Goal: Task Accomplishment & Management: Complete application form

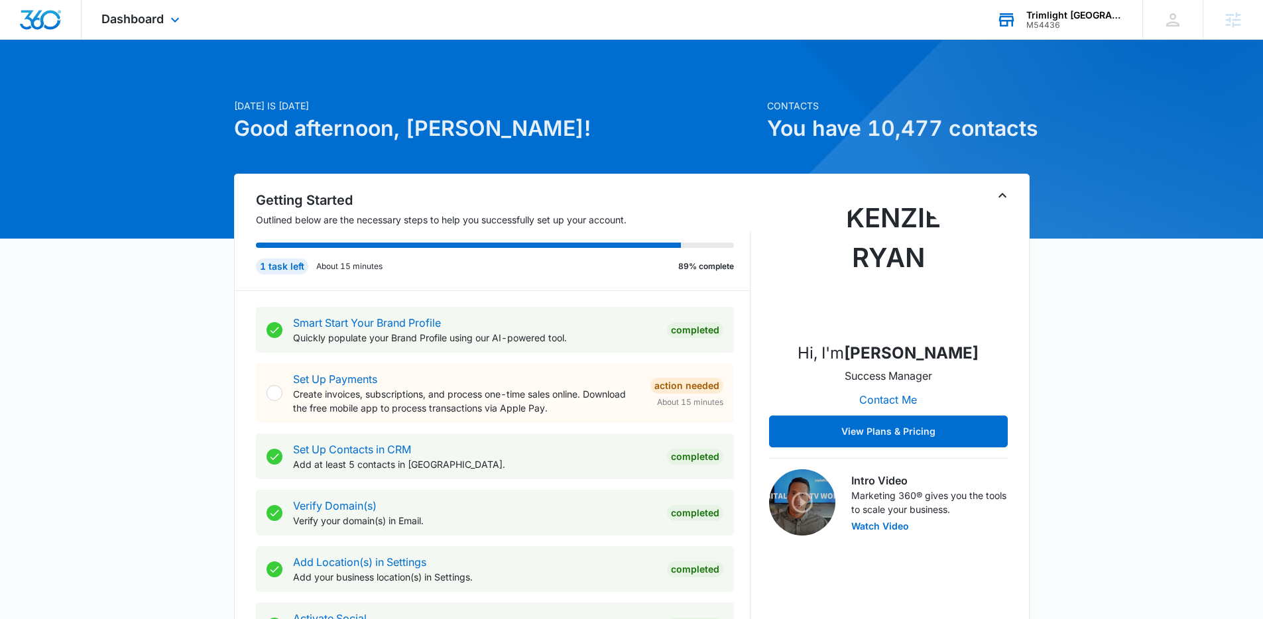
click at [1057, 33] on div "Trimlight [GEOGRAPHIC_DATA][PERSON_NAME] Your Accounts View All" at bounding box center [1059, 19] width 166 height 39
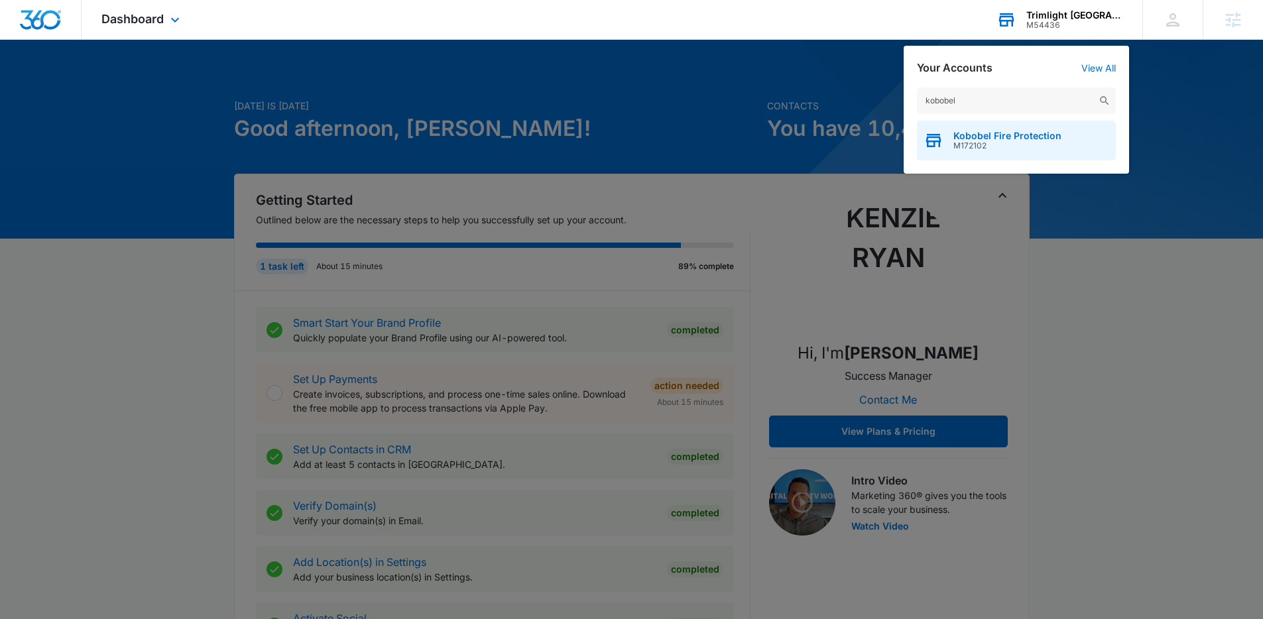
type input "kobobel"
click at [1003, 144] on span "M172102" at bounding box center [1007, 145] width 108 height 9
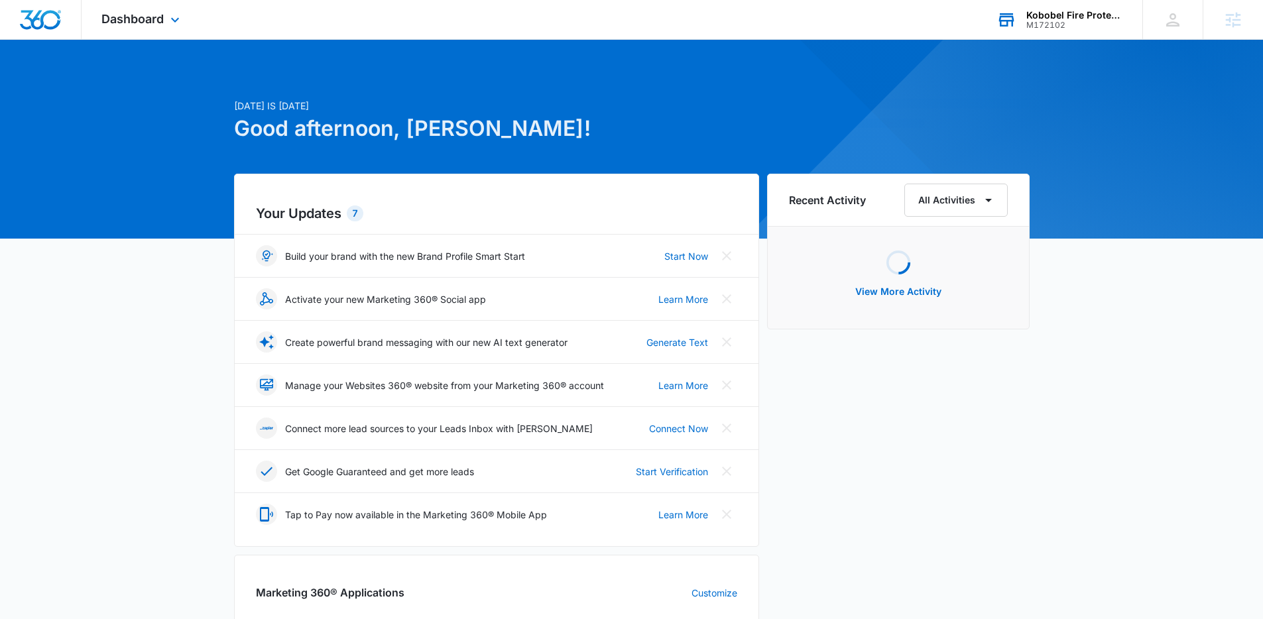
drag, startPoint x: 143, startPoint y: 11, endPoint x: 191, endPoint y: 184, distance: 179.4
click at [143, 11] on div "Dashboard Apps Reputation Websites Forms CRM Email Social Payments POS Content …" at bounding box center [142, 19] width 121 height 39
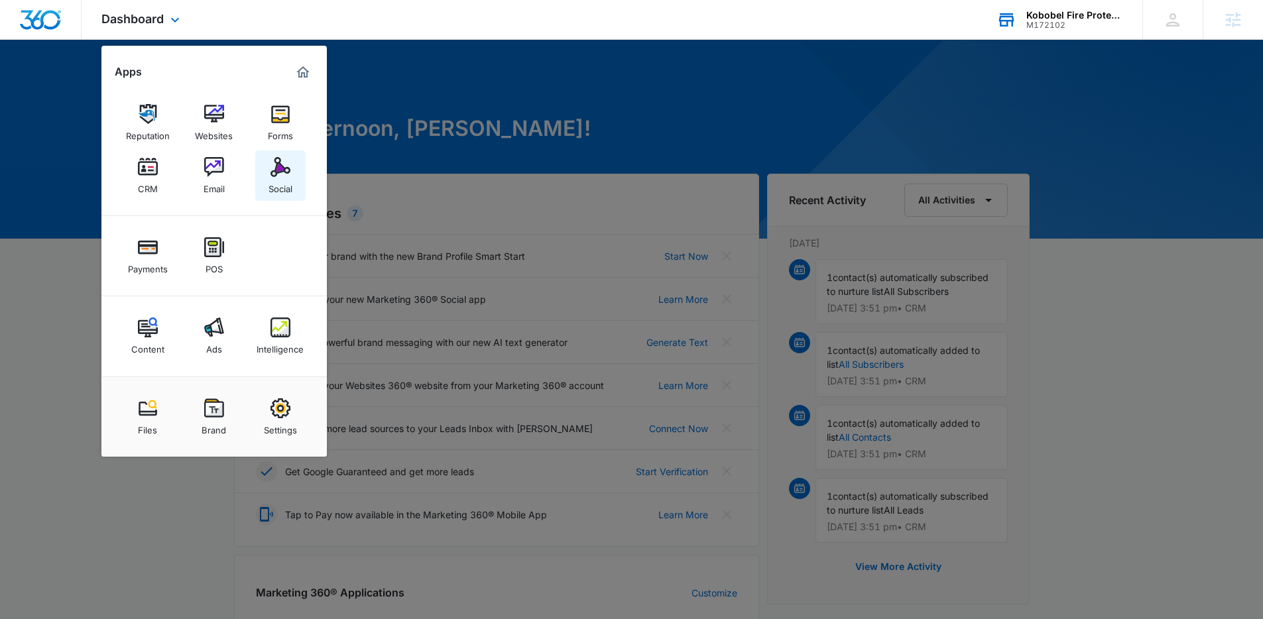
drag, startPoint x: 275, startPoint y: 206, endPoint x: 290, endPoint y: 170, distance: 39.3
click at [275, 204] on div "Reputation Websites Forms CRM Email Social" at bounding box center [213, 149] width 225 height 133
click at [290, 170] on link "Social" at bounding box center [280, 175] width 50 height 50
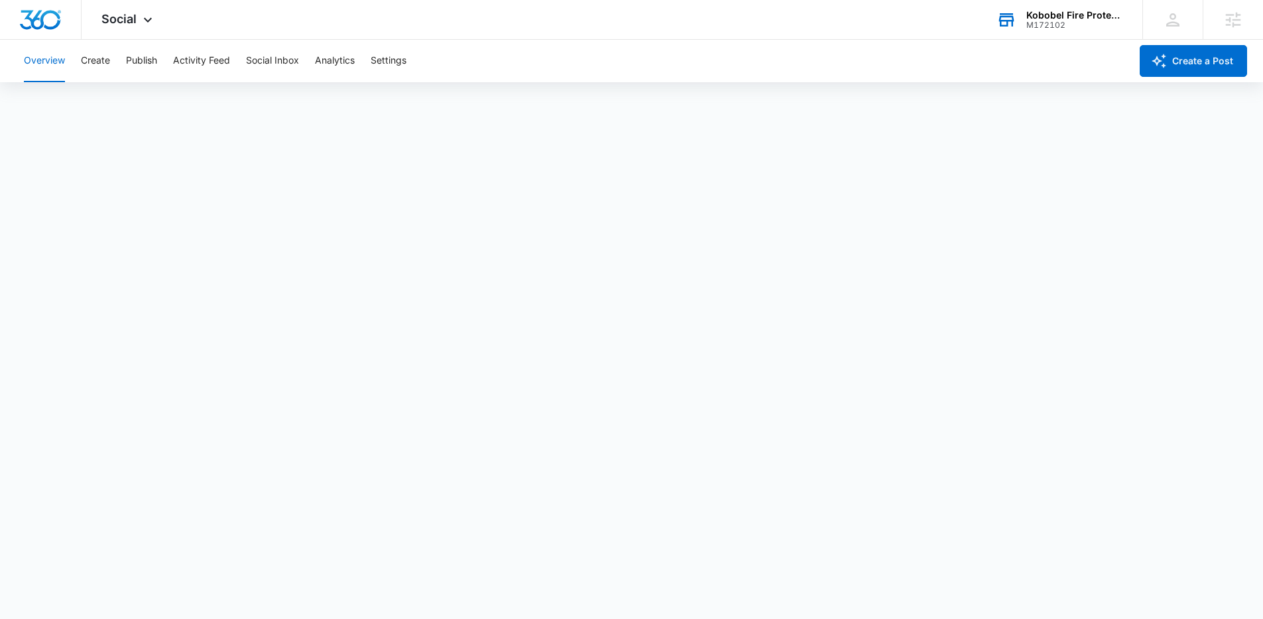
click at [580, 45] on div "Overview Create Publish Activity Feed Social Inbox Analytics Settings" at bounding box center [573, 61] width 1114 height 42
click at [88, 64] on button "Create" at bounding box center [95, 61] width 29 height 42
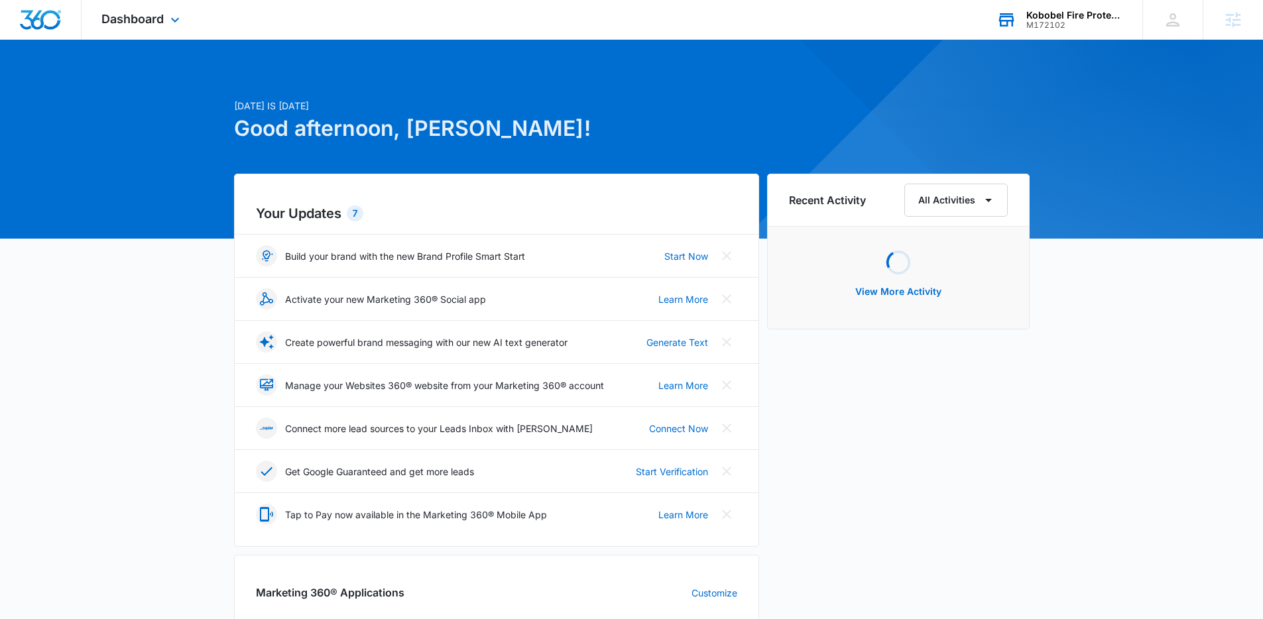
click at [1072, 17] on div "Kobobel Fire Protection" at bounding box center [1074, 15] width 97 height 11
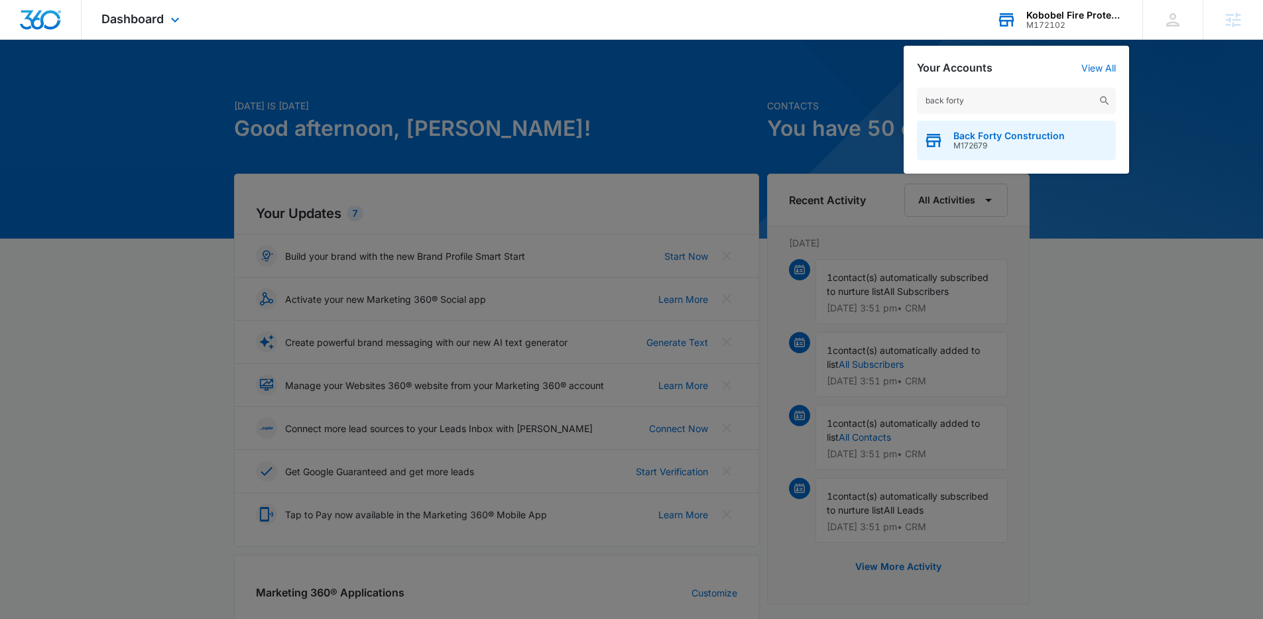
type input "back forty"
click at [972, 135] on span "Back Forty Construction" at bounding box center [1008, 136] width 111 height 11
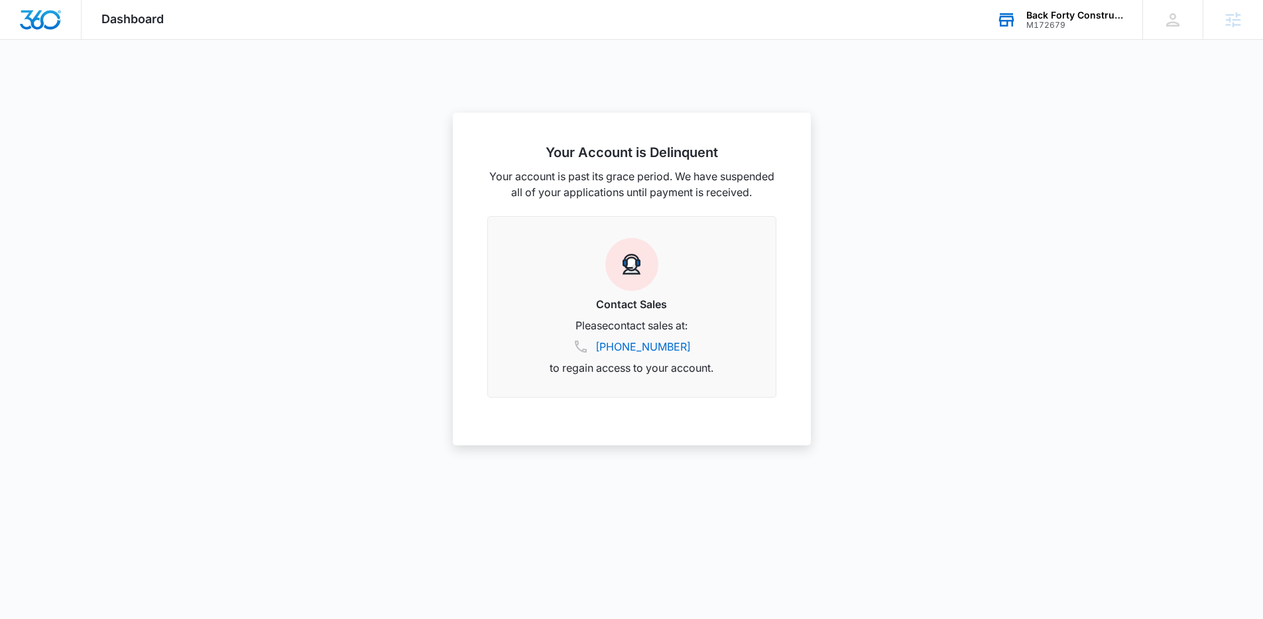
click at [1080, 274] on div at bounding box center [631, 309] width 1263 height 619
click at [1081, 273] on div at bounding box center [631, 309] width 1263 height 619
click at [1048, 301] on div at bounding box center [631, 309] width 1263 height 619
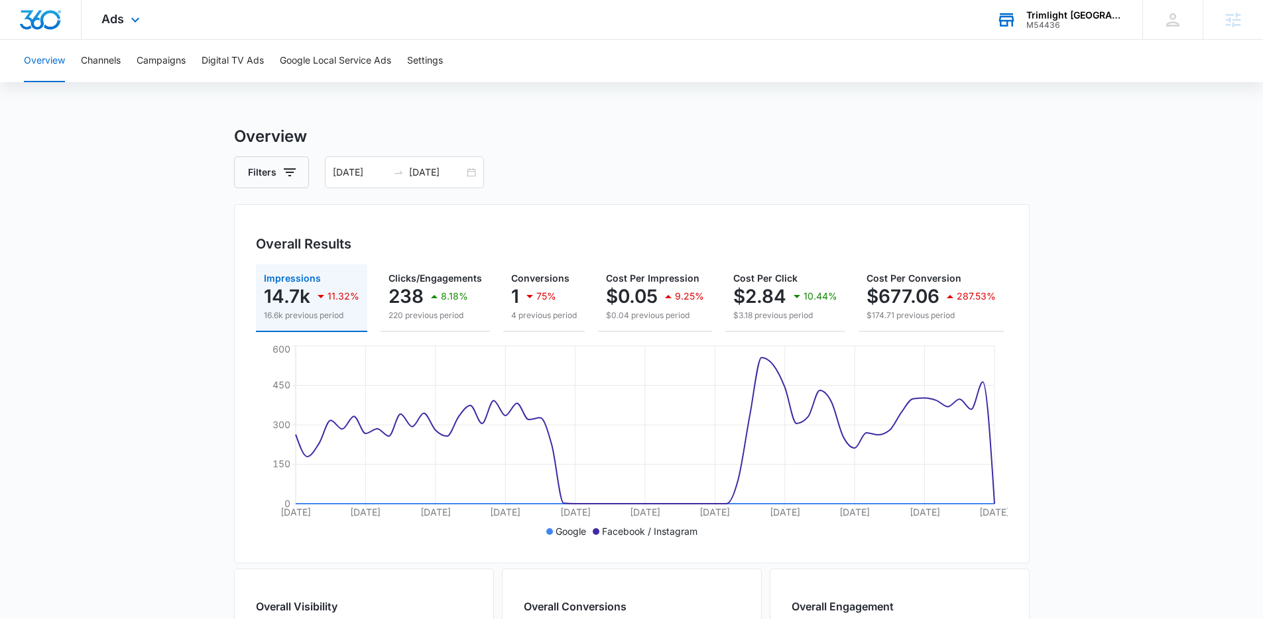
click at [1041, 38] on div "Trimlight [GEOGRAPHIC_DATA][PERSON_NAME] Your Accounts View All" at bounding box center [1059, 19] width 166 height 39
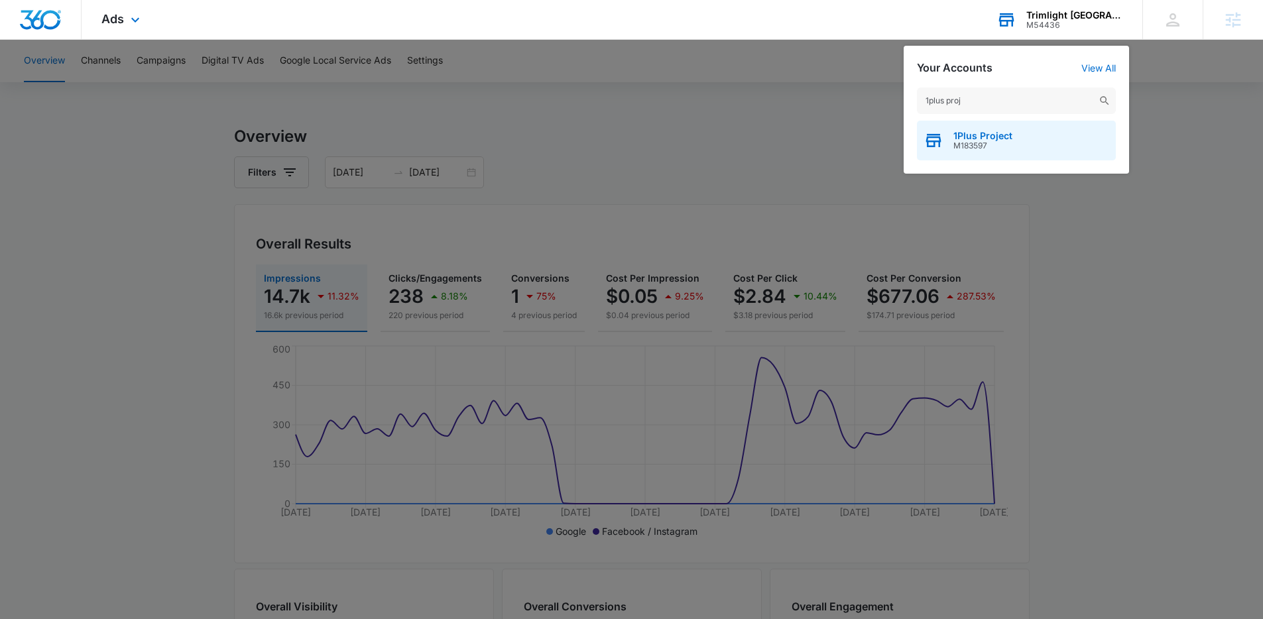
type input "1plus proj"
click at [982, 139] on span "1Plus Project" at bounding box center [982, 136] width 59 height 11
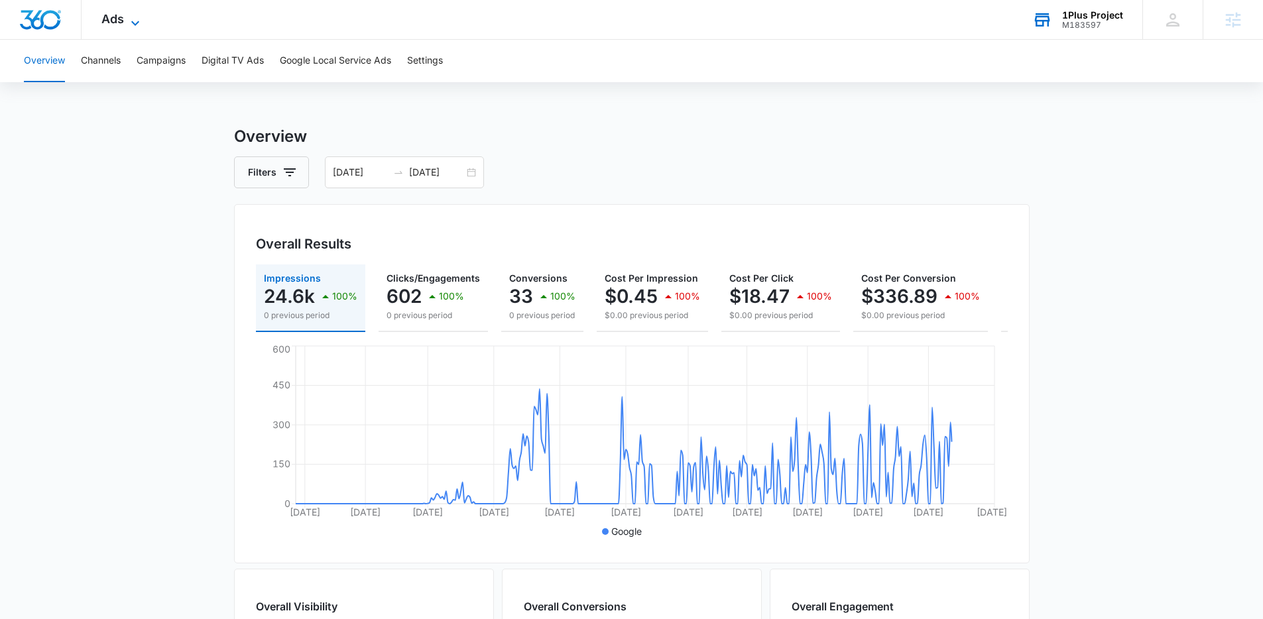
click at [113, 22] on span "Ads" at bounding box center [112, 19] width 23 height 14
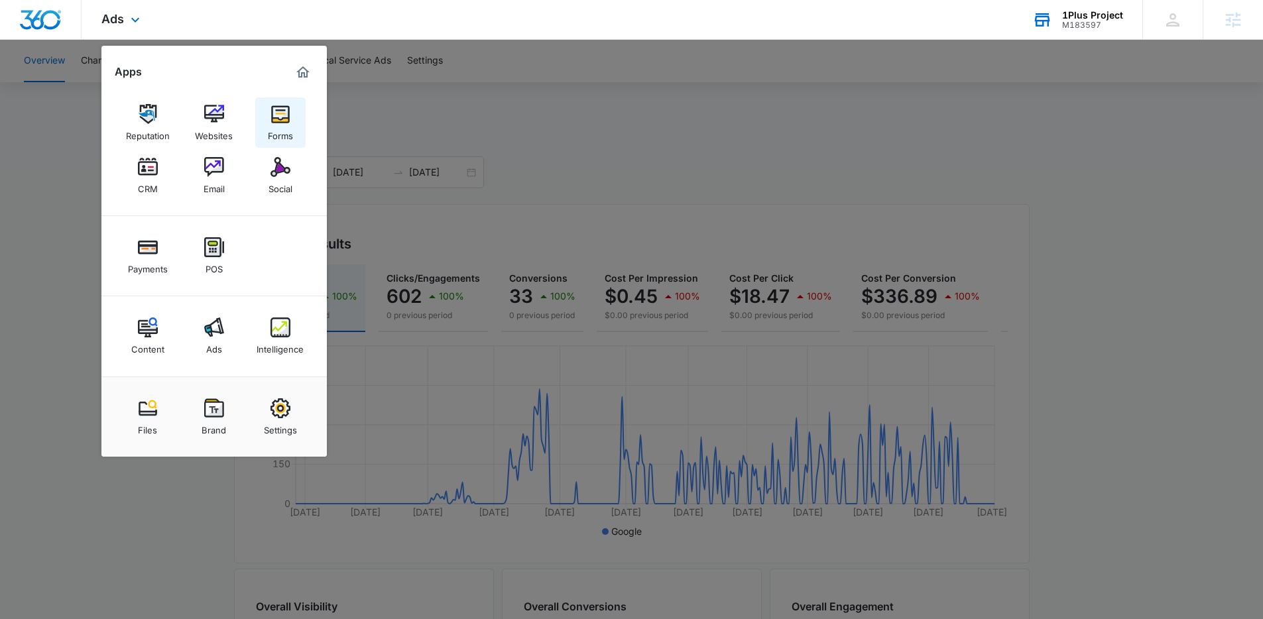
click at [261, 119] on link "Forms" at bounding box center [280, 122] width 50 height 50
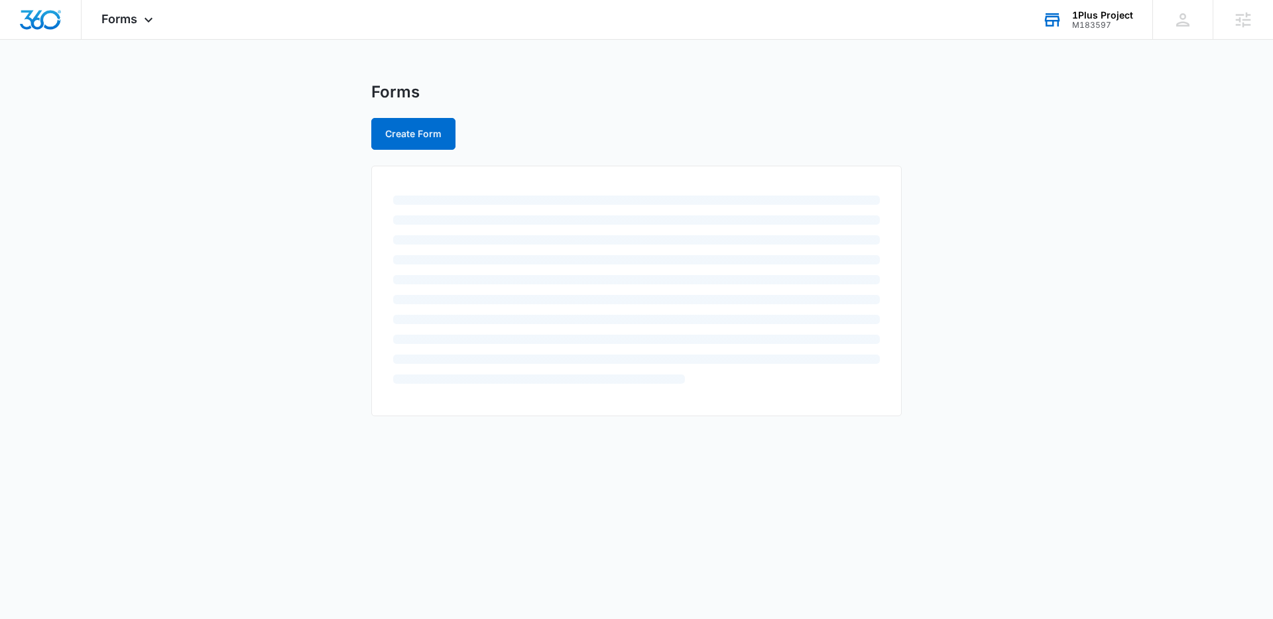
click at [259, 223] on main "Forms Create Form" at bounding box center [636, 257] width 1273 height 350
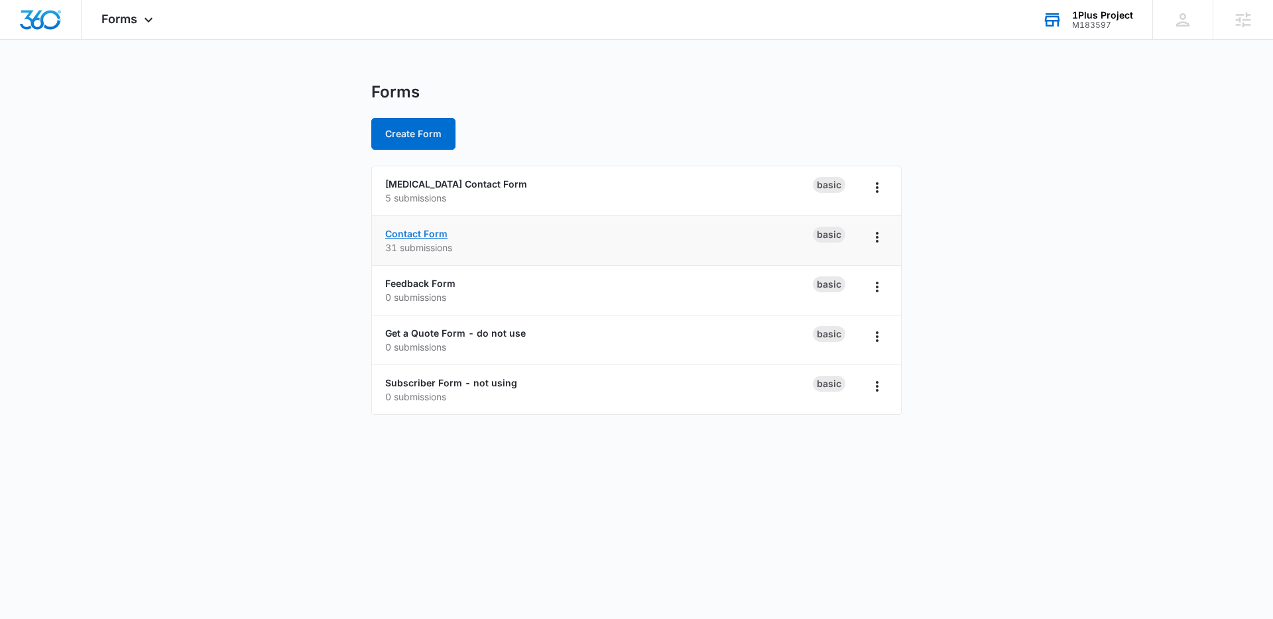
click at [410, 233] on link "Contact Form" at bounding box center [416, 233] width 62 height 11
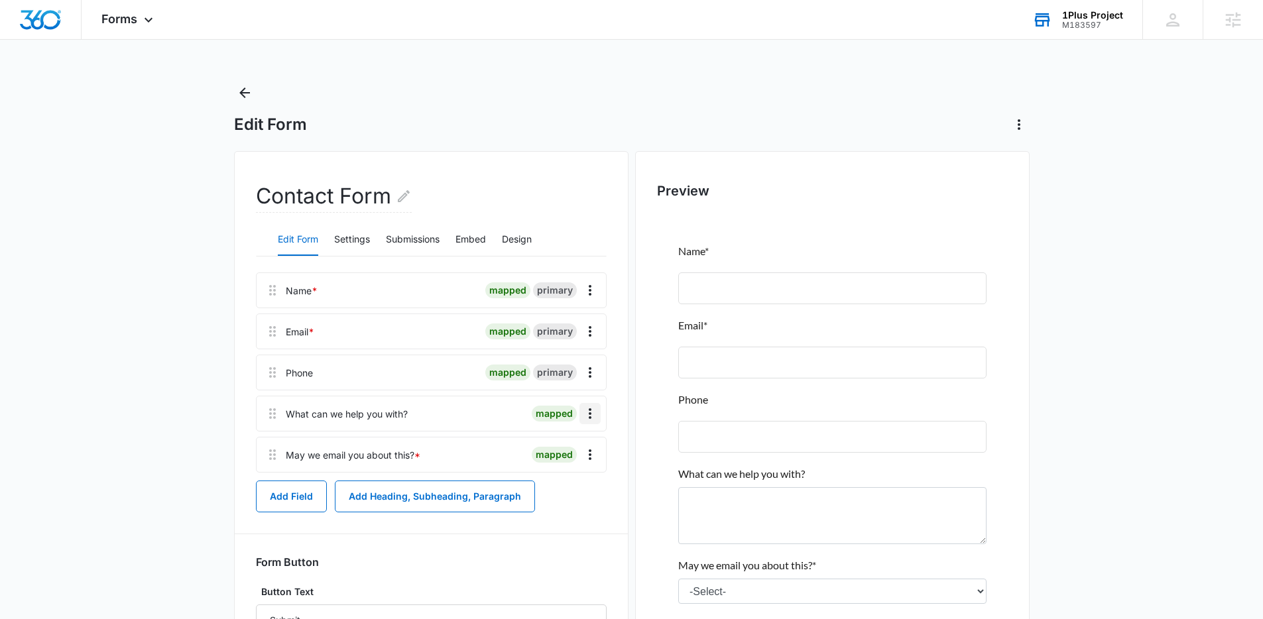
click at [593, 411] on icon "Overflow Menu" at bounding box center [590, 414] width 16 height 16
drag, startPoint x: 165, startPoint y: 363, endPoint x: 154, endPoint y: 183, distance: 179.9
click at [166, 357] on main "Edit Form Contact Form Edit Form Settings Submissions Embed Design Name * mappe…" at bounding box center [631, 413] width 1263 height 662
click at [250, 89] on icon "Back" at bounding box center [245, 93] width 16 height 16
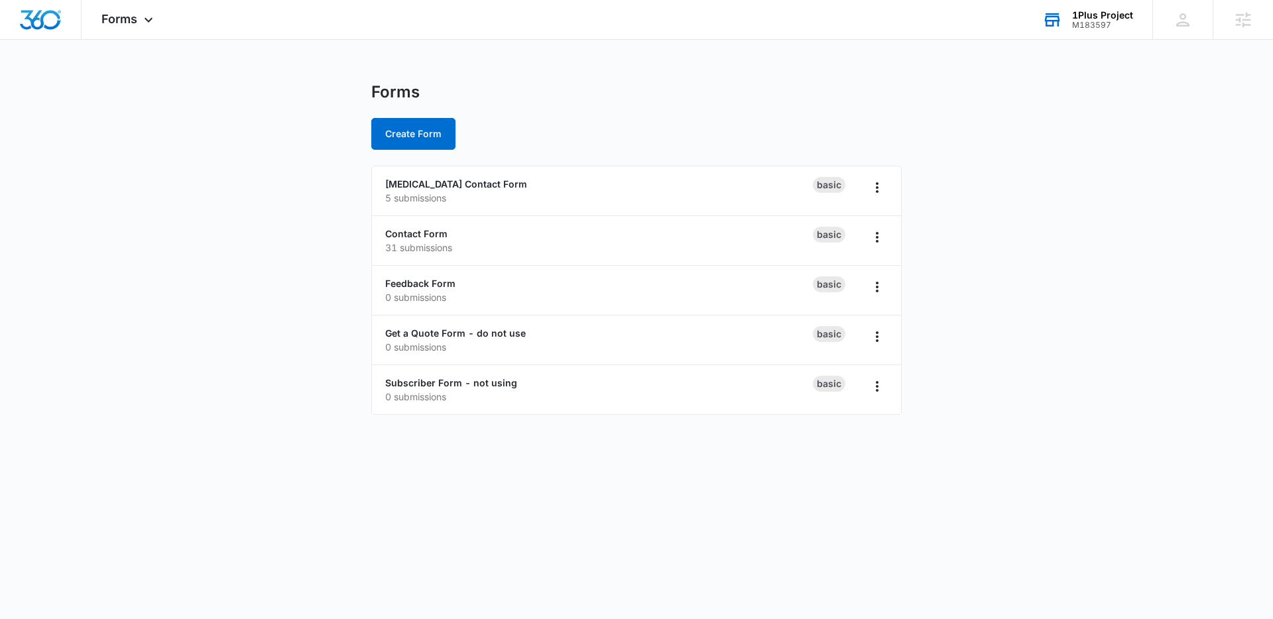
click at [1027, 346] on main "Forms Create Form ABA Therapy Contact Form 5 submissions Basic Contact Form 31 …" at bounding box center [636, 256] width 1273 height 349
click at [506, 251] on p "31 submissions" at bounding box center [598, 248] width 427 height 14
click at [401, 235] on link "Contact Form" at bounding box center [416, 233] width 62 height 11
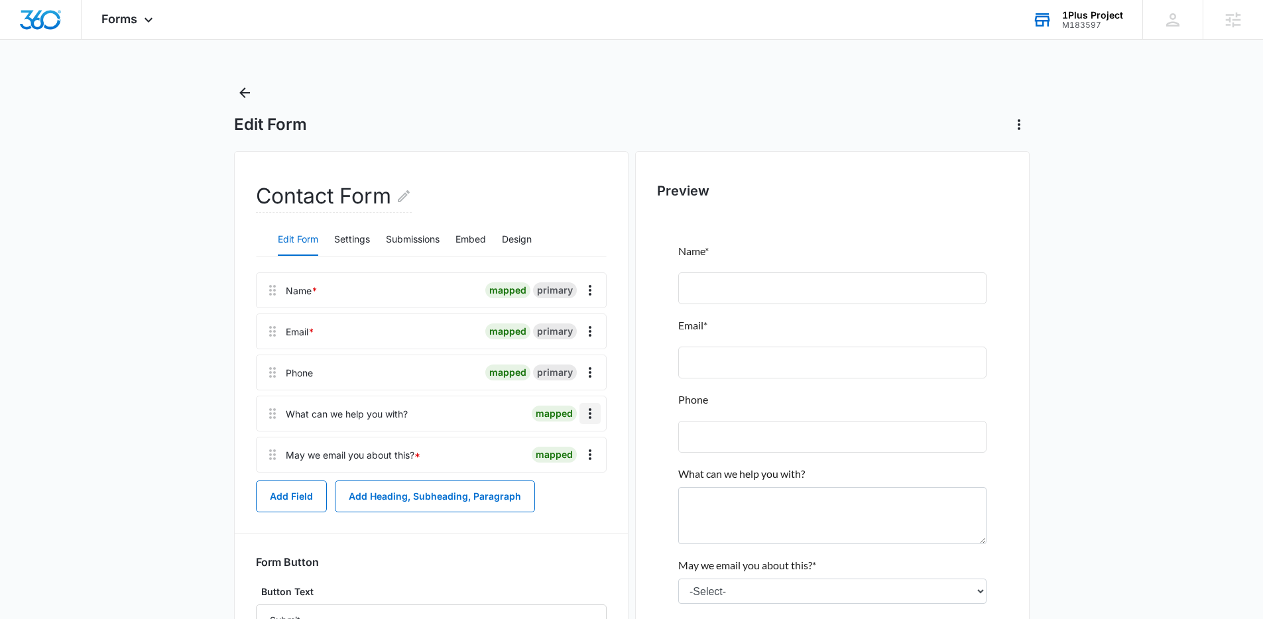
click at [594, 416] on icon "Overflow Menu" at bounding box center [590, 414] width 16 height 16
click at [571, 446] on button "Edit" at bounding box center [562, 451] width 76 height 20
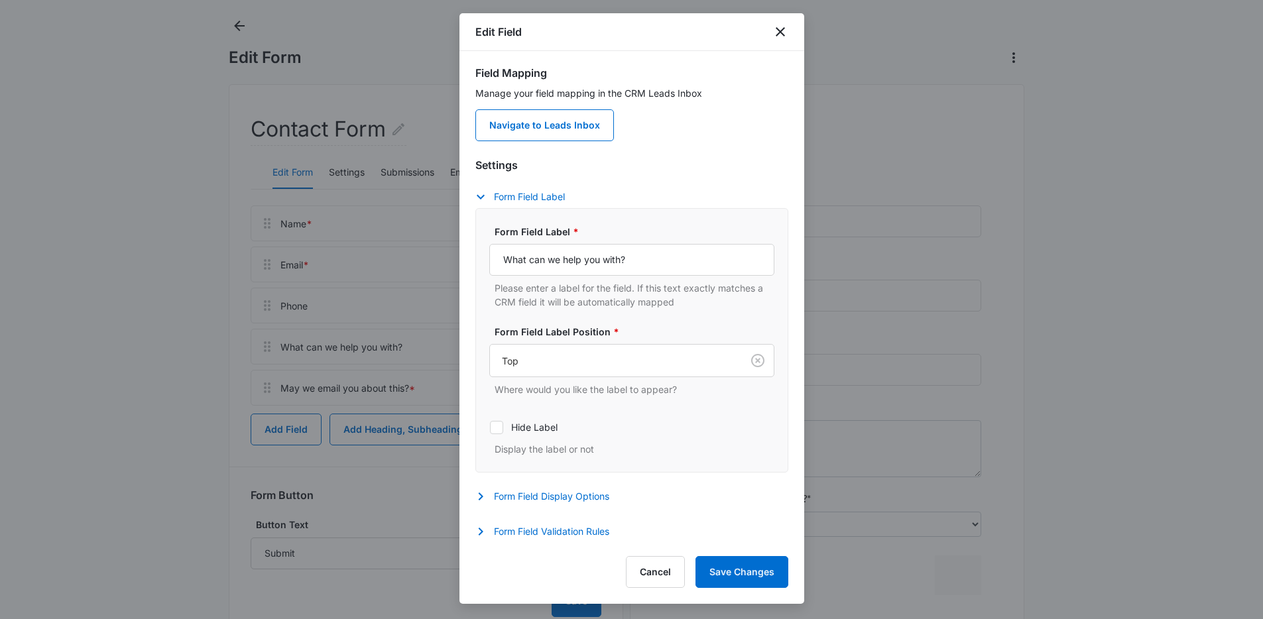
scroll to position [125, 0]
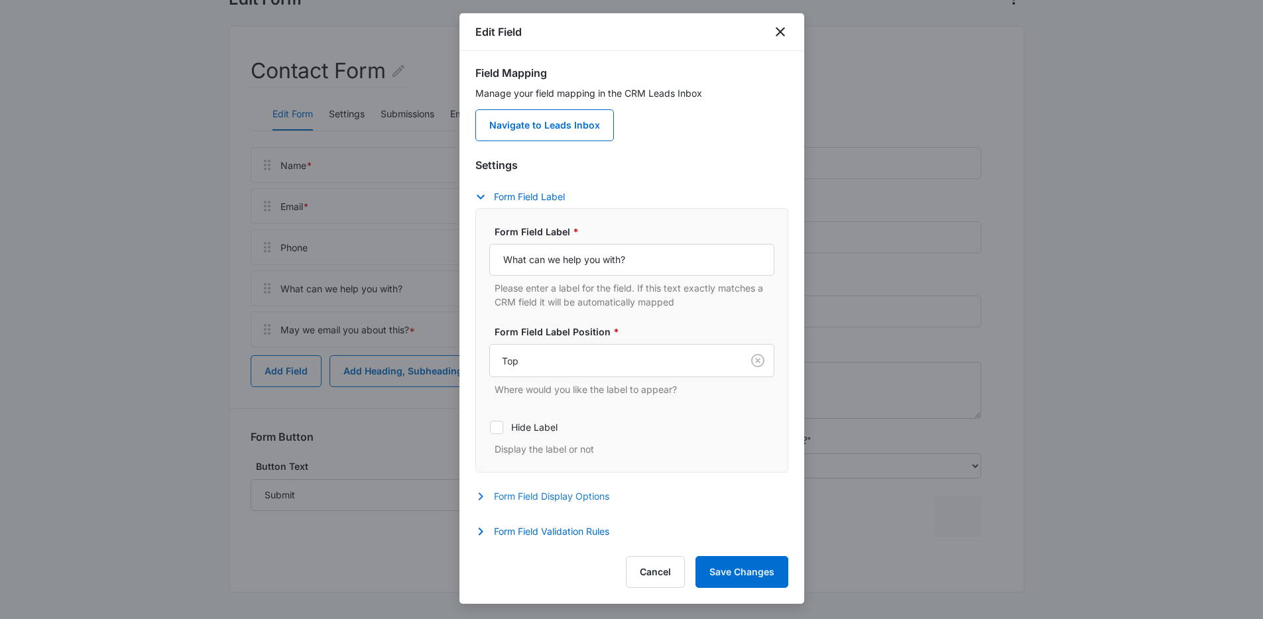
click at [566, 497] on button "Form Field Display Options" at bounding box center [548, 496] width 147 height 16
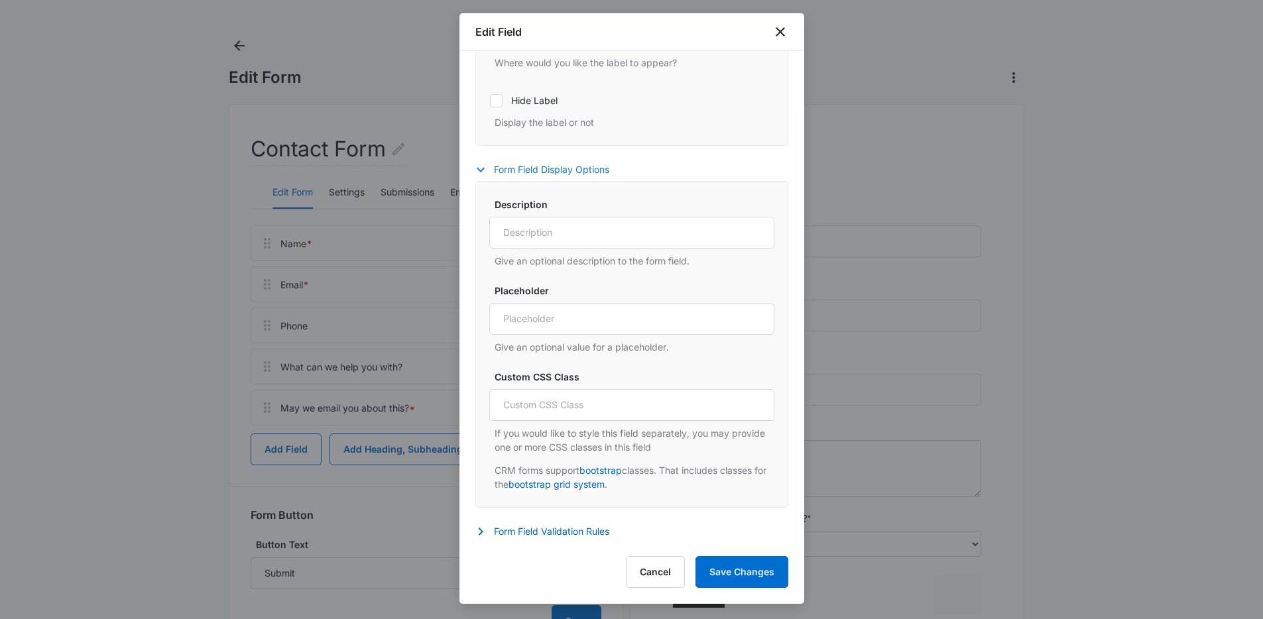
scroll to position [56, 0]
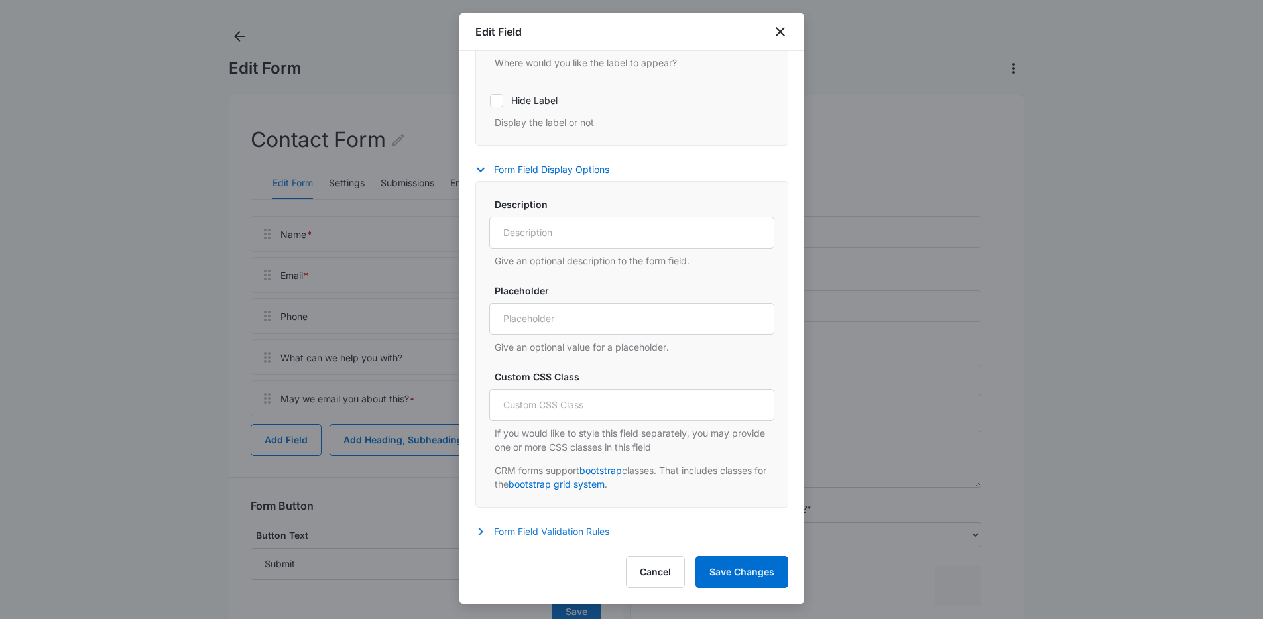
click at [549, 525] on button "Form Field Validation Rules" at bounding box center [548, 532] width 147 height 16
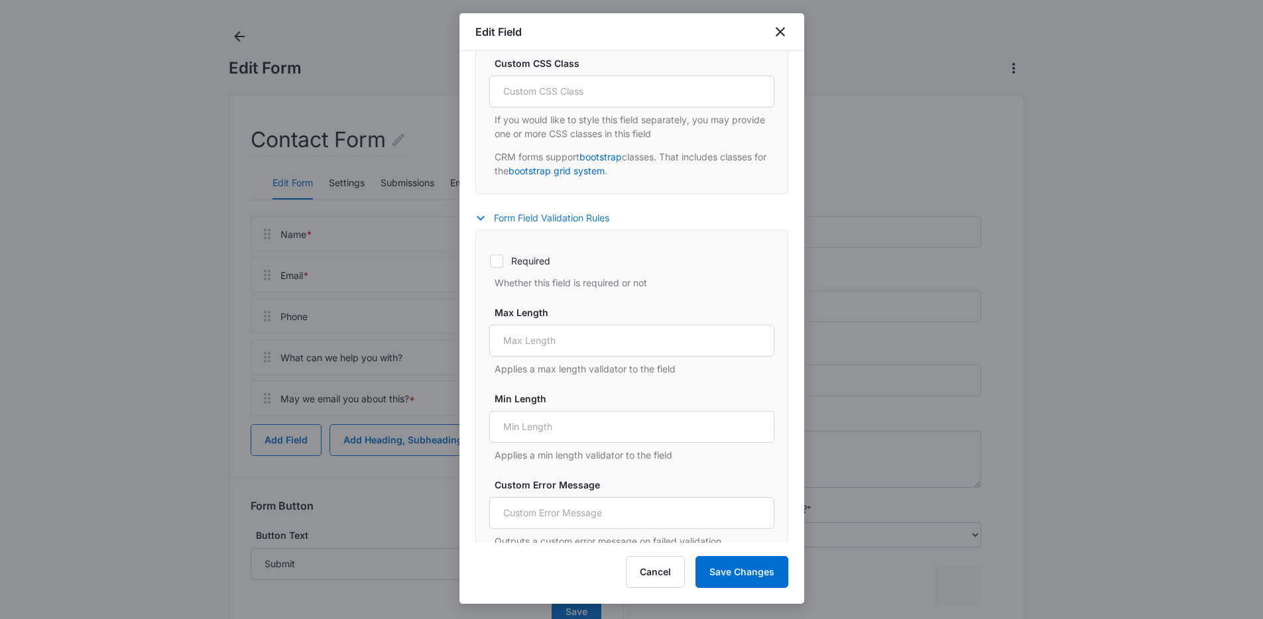
scroll to position [764, 0]
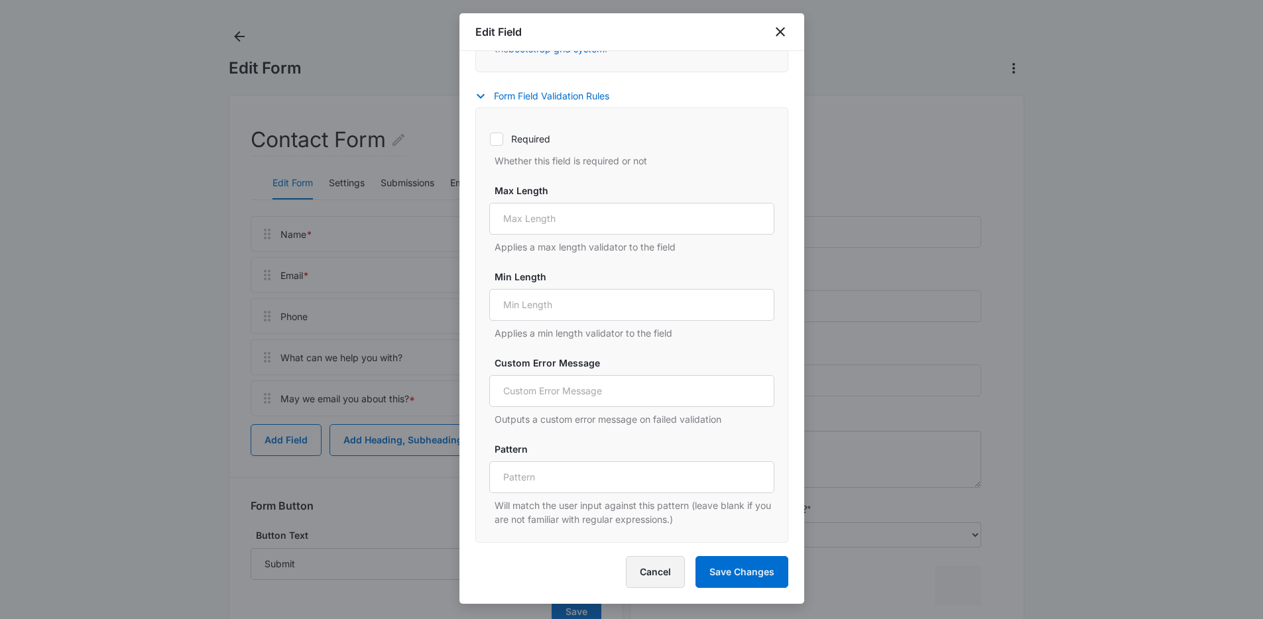
click at [663, 565] on button "Cancel" at bounding box center [655, 572] width 59 height 32
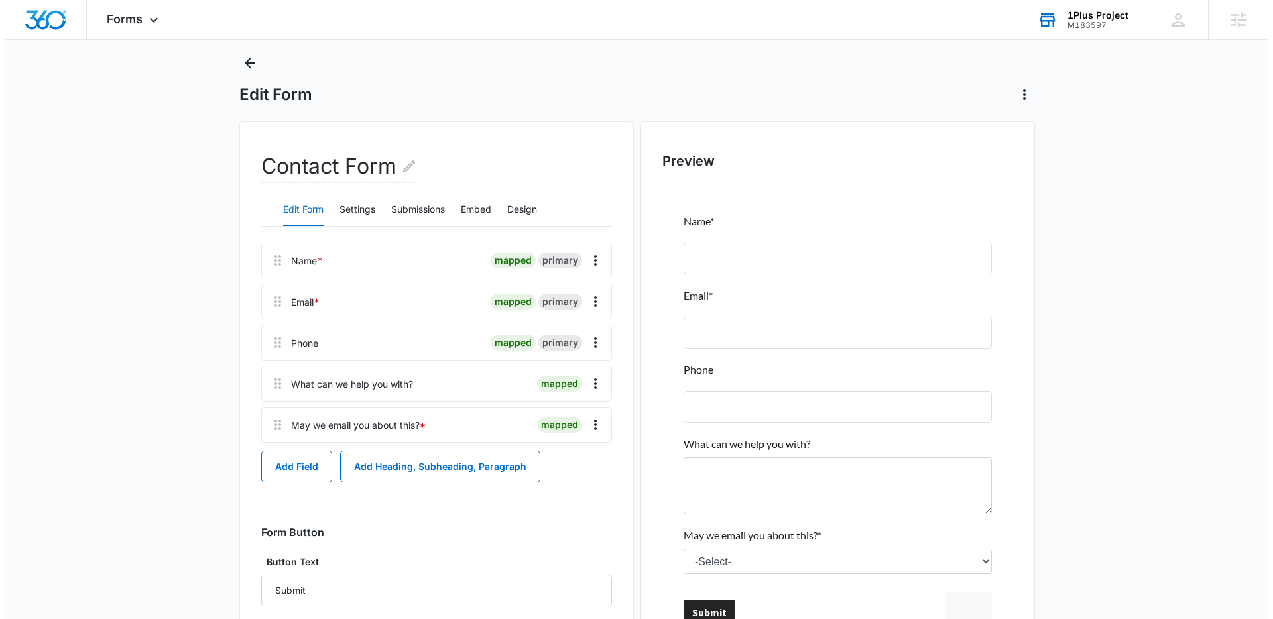
scroll to position [0, 0]
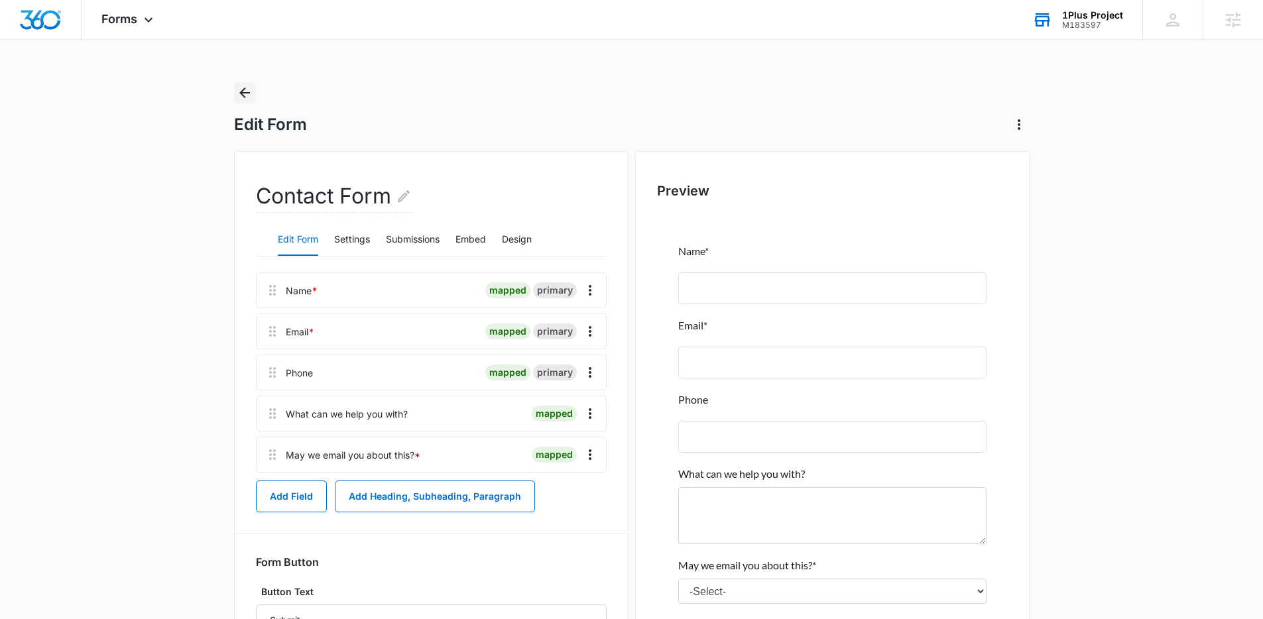
click at [235, 89] on button "Back" at bounding box center [244, 92] width 21 height 21
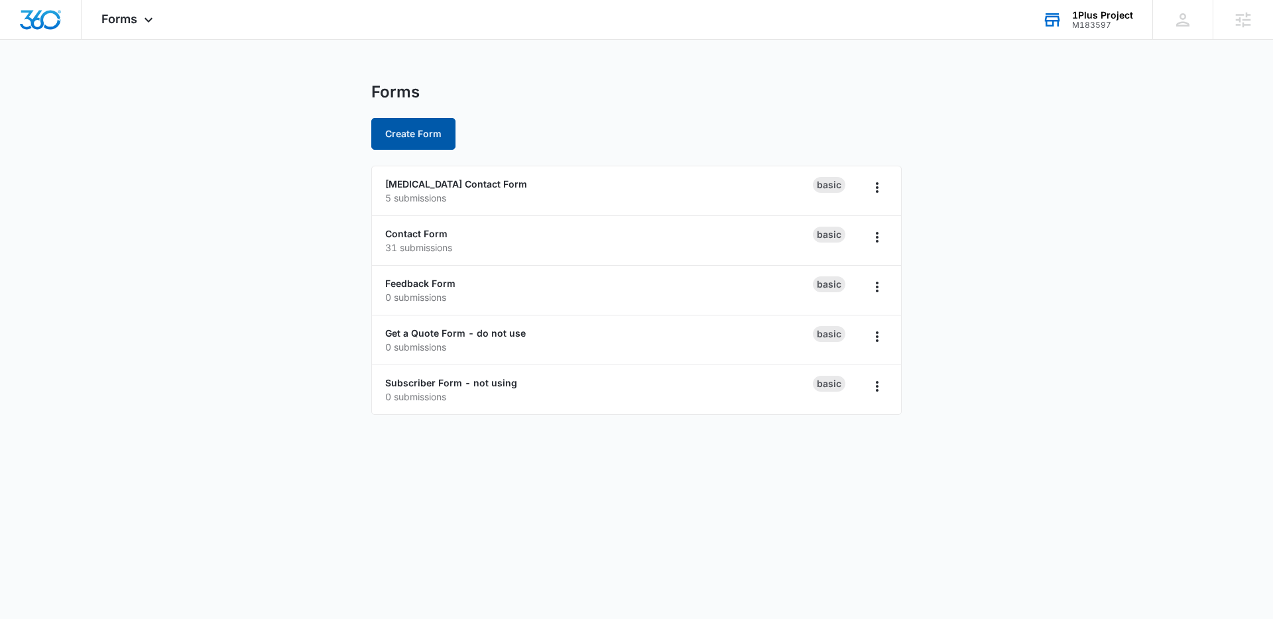
click at [419, 127] on button "Create Form" at bounding box center [413, 134] width 84 height 32
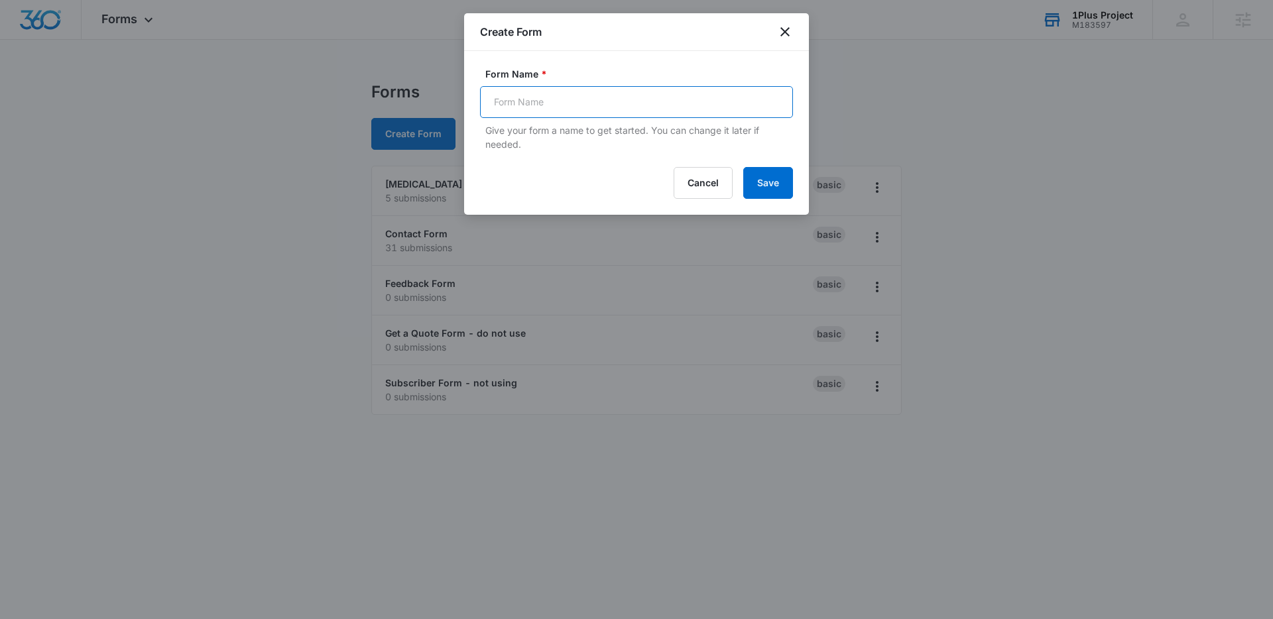
click at [636, 113] on input "Form Name *" at bounding box center [636, 102] width 313 height 32
type input "Contact Us for Service"
click at [743, 167] on button "Save" at bounding box center [768, 183] width 50 height 32
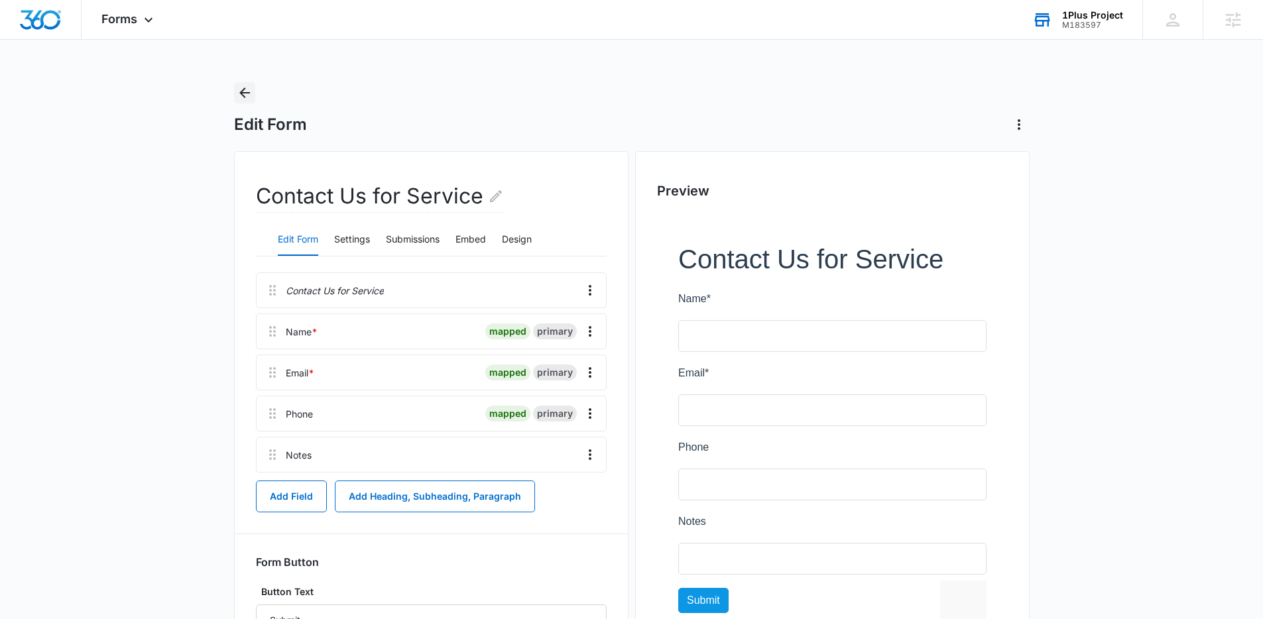
click at [243, 95] on icon "Back" at bounding box center [244, 92] width 11 height 11
